Goal: Task Accomplishment & Management: Complete application form

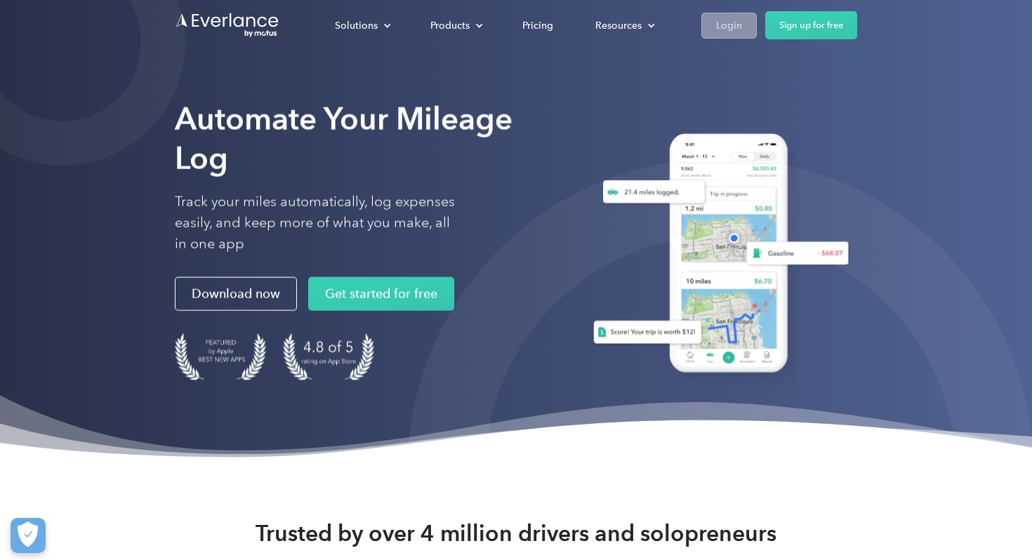
click at [724, 36] on link "Login" at bounding box center [729, 26] width 55 height 26
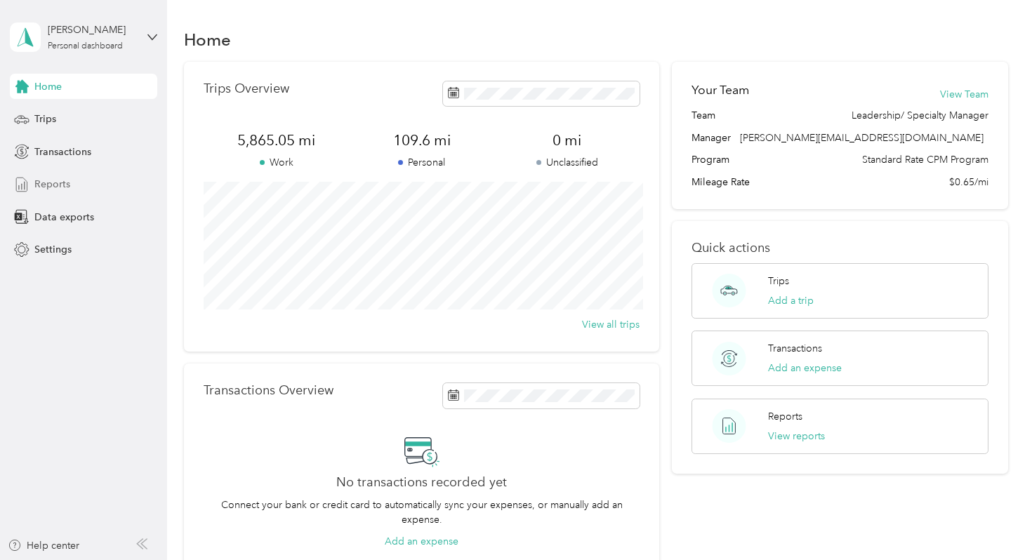
click at [61, 188] on span "Reports" at bounding box center [52, 184] width 36 height 15
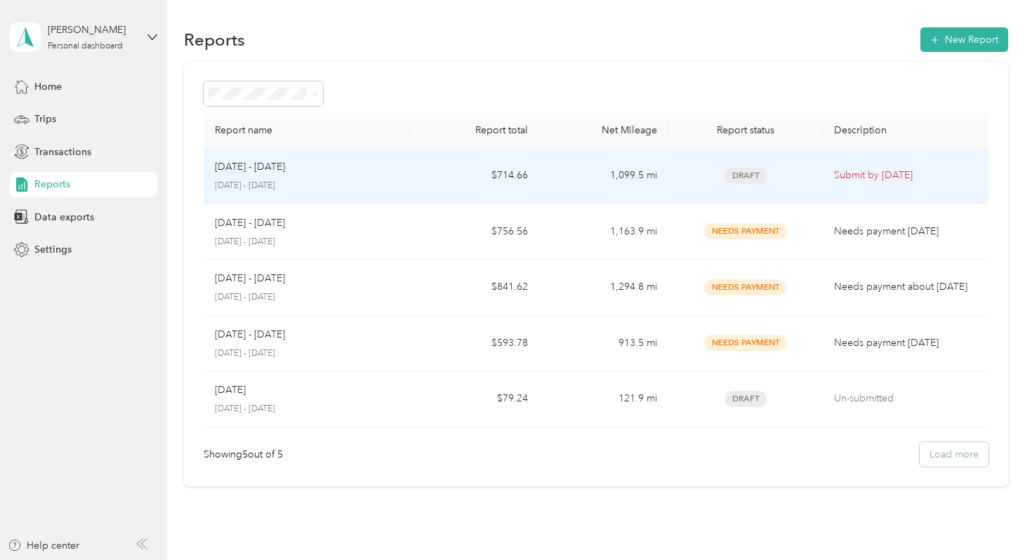
click at [397, 166] on div "[DATE] - [DATE]" at bounding box center [307, 166] width 184 height 15
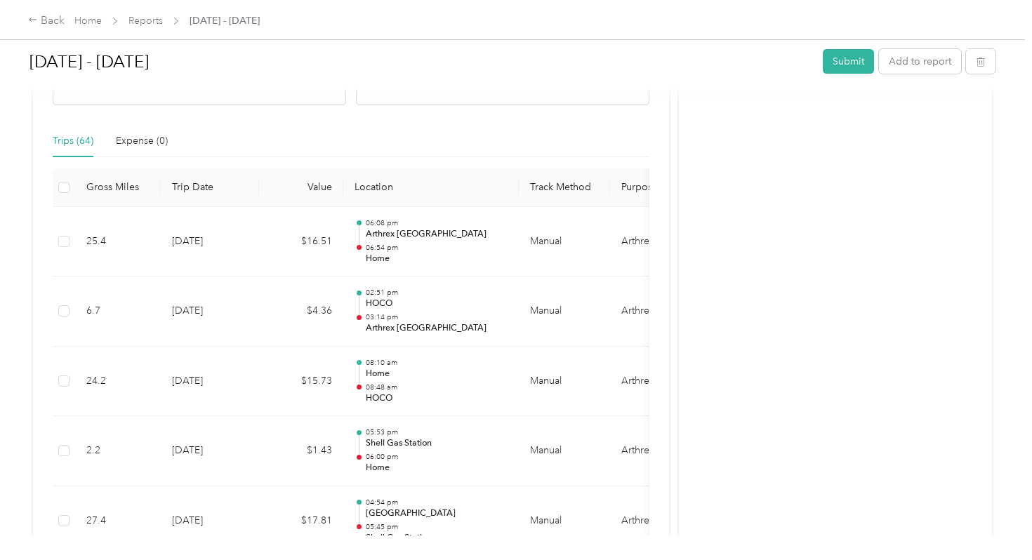
scroll to position [39, 0]
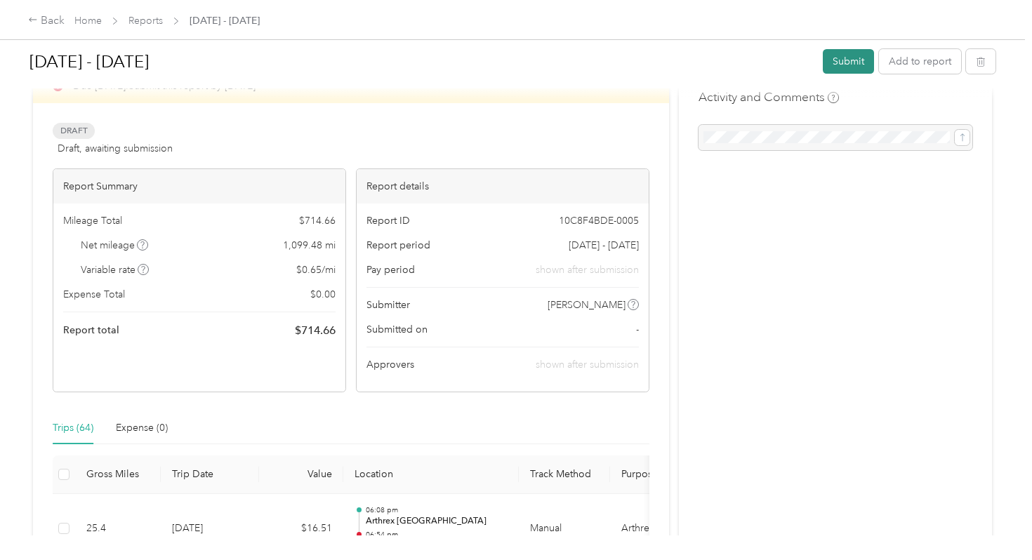
click at [850, 67] on button "Submit" at bounding box center [848, 61] width 51 height 25
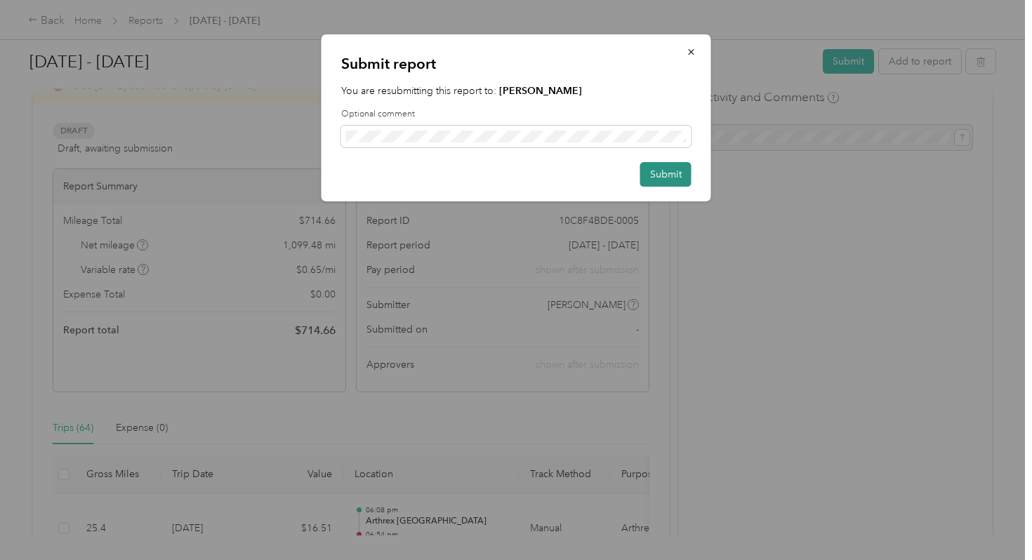
click at [664, 178] on button "Submit" at bounding box center [665, 174] width 51 height 25
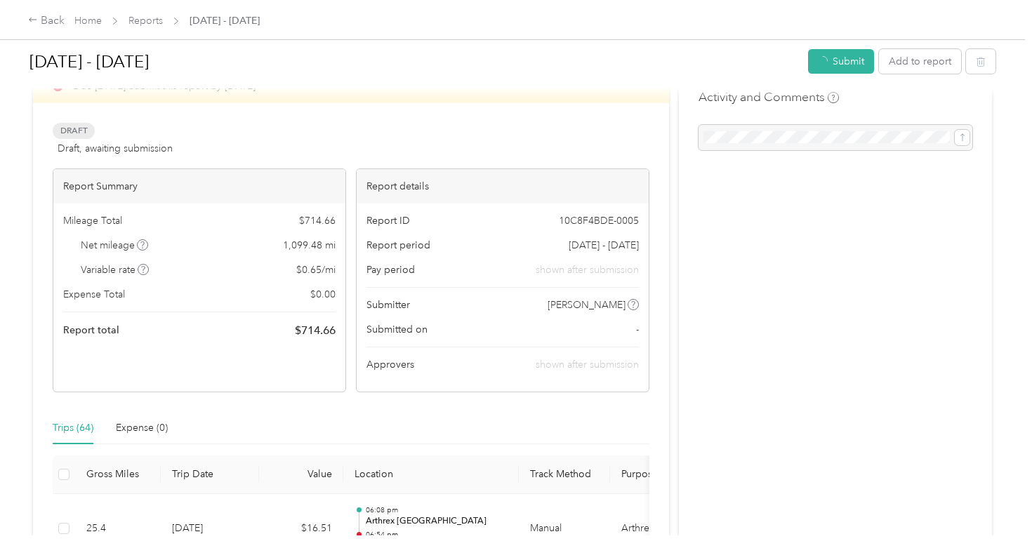
scroll to position [58, 0]
